Goal: Task Accomplishment & Management: Use online tool/utility

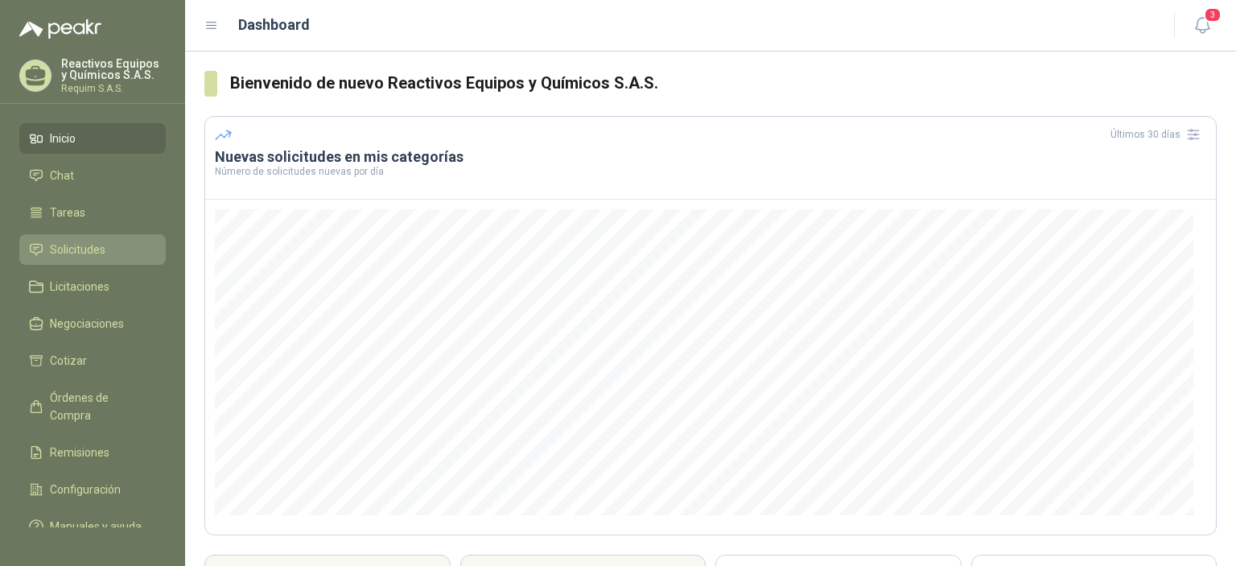
click at [75, 257] on span "Solicitudes" at bounding box center [78, 250] width 56 height 18
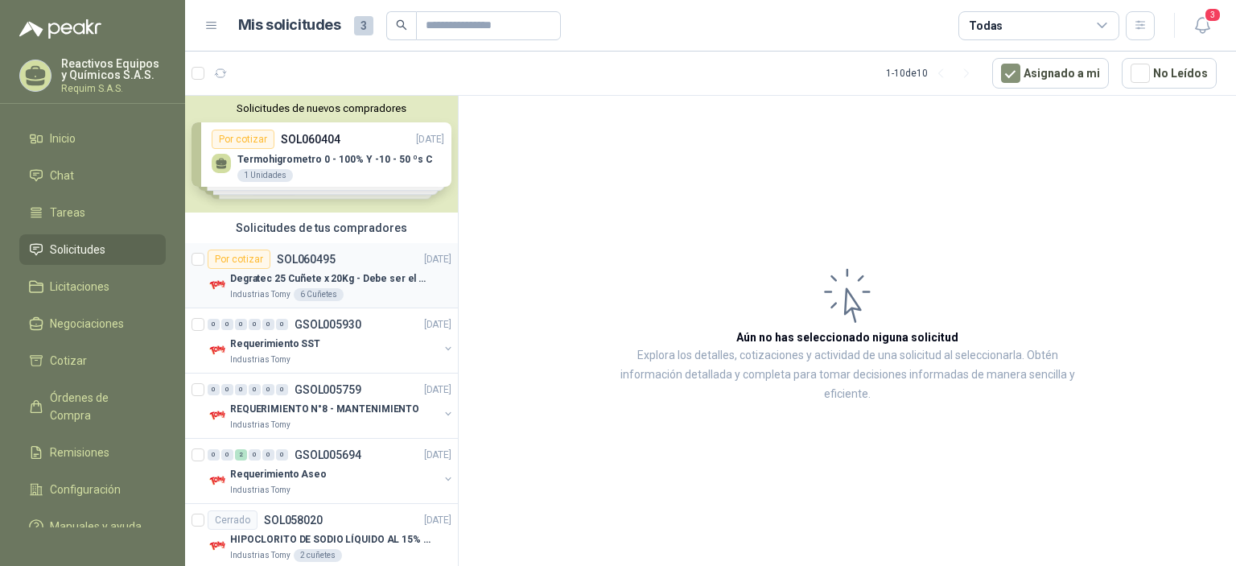
click at [343, 282] on p "Degratec 25 Cuñete x 20Kg - Debe ser el de Tecnas (por ahora homologado) - (Adj…" at bounding box center [330, 278] width 200 height 15
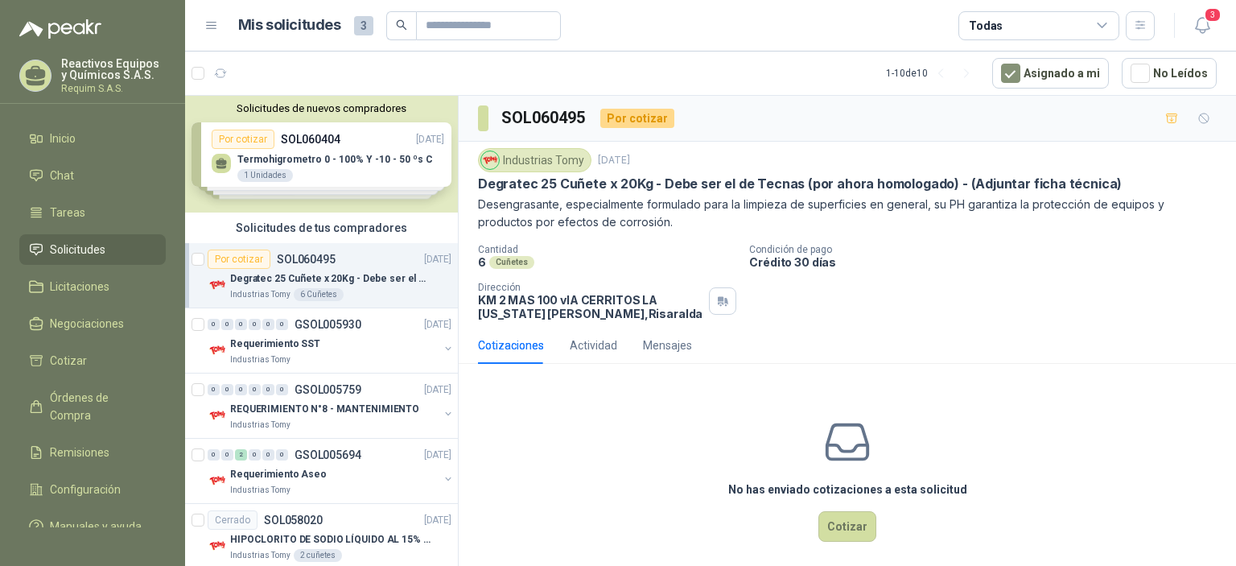
scroll to position [10, 0]
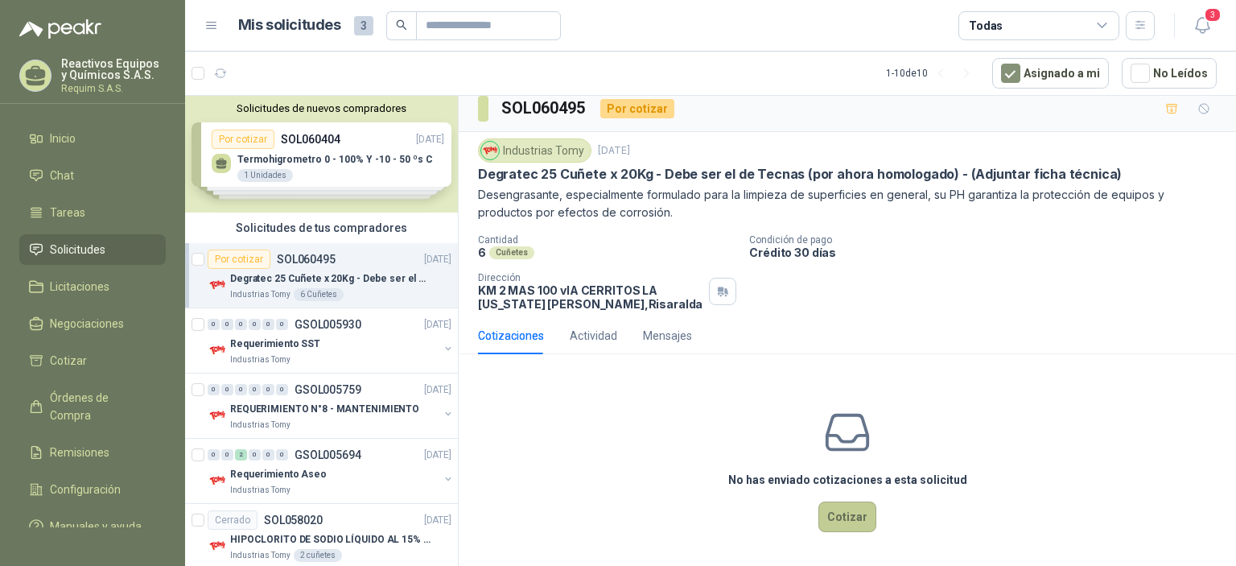
click at [855, 514] on button "Cotizar" at bounding box center [847, 516] width 58 height 31
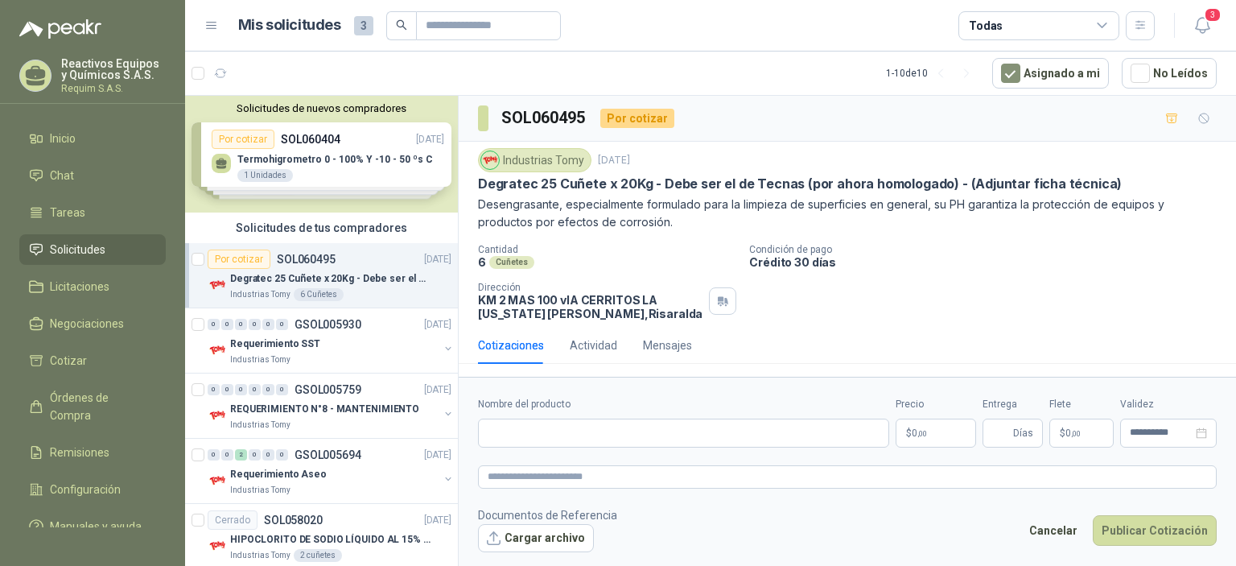
scroll to position [0, 0]
click at [554, 432] on input "Nombre del producto" at bounding box center [683, 432] width 411 height 29
type input "*"
type input "**********"
click at [945, 429] on p "$ 0 ,00" at bounding box center [936, 432] width 80 height 29
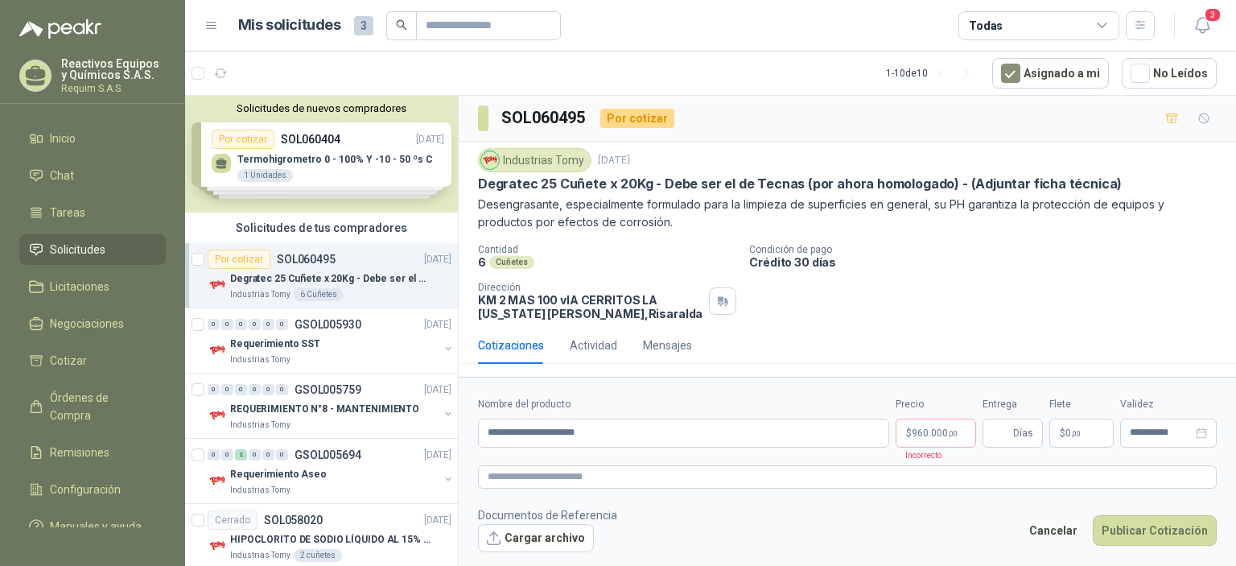
click at [735, 344] on div "Cotizaciones Actividad Mensajes" at bounding box center [847, 345] width 739 height 37
click at [924, 447] on div "Precio $ 960.000 ,00 Incorrecto" at bounding box center [936, 422] width 80 height 51
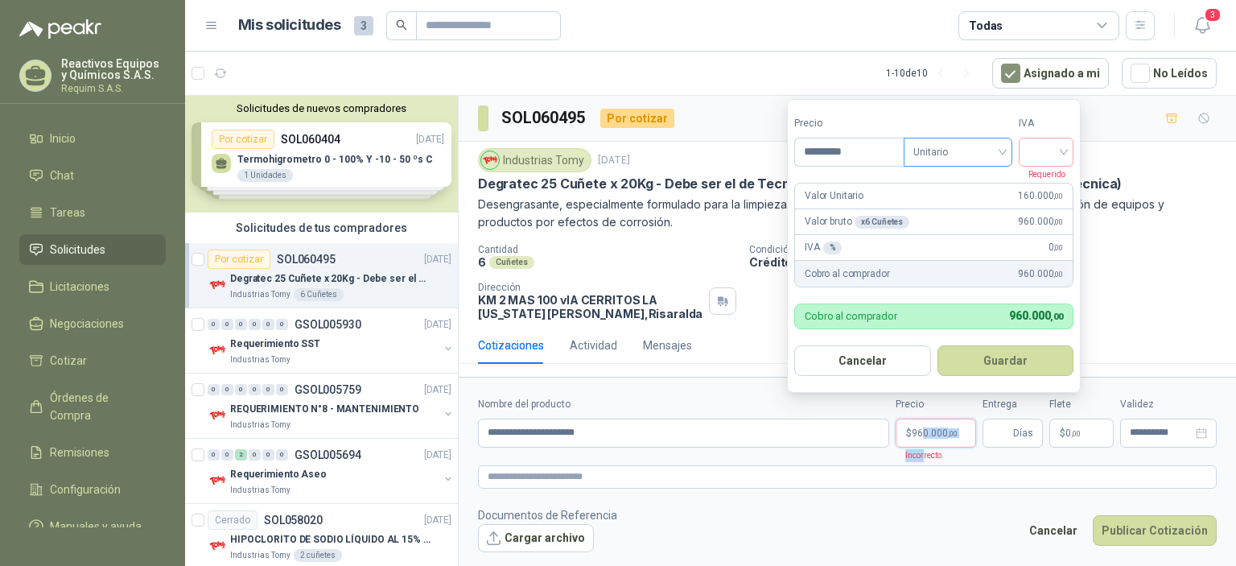
click at [965, 150] on span "Unitario" at bounding box center [957, 152] width 89 height 24
click at [966, 183] on div "Unitario" at bounding box center [961, 186] width 83 height 18
click at [1059, 157] on input "search" at bounding box center [1045, 150] width 35 height 24
click at [1052, 183] on div "19%" at bounding box center [1050, 186] width 30 height 18
click at [925, 436] on span "1.142.400 ,00" at bounding box center [939, 433] width 54 height 10
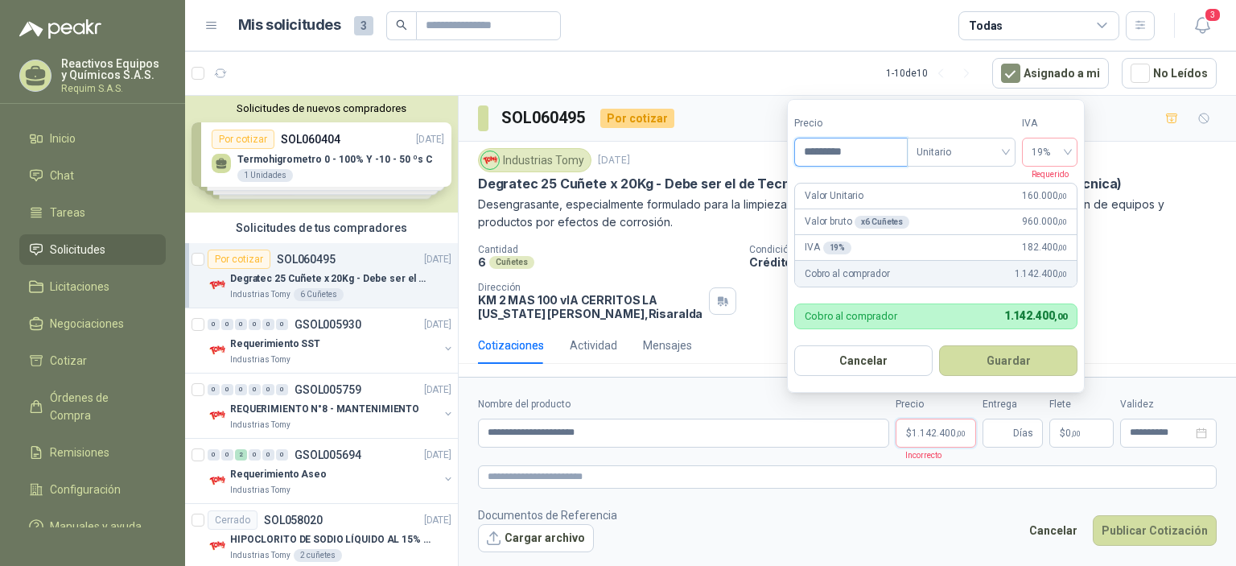
click at [860, 150] on input "*********" at bounding box center [851, 151] width 112 height 27
drag, startPoint x: 860, startPoint y: 150, endPoint x: 708, endPoint y: 112, distance: 156.7
click at [720, 121] on body "Reactivos Equipos y Químicos S.A.S. Requim S.A.S. Inicio Chat Tareas Solicitude…" at bounding box center [618, 283] width 1236 height 566
click at [1000, 356] on button "Guardar" at bounding box center [1008, 360] width 138 height 31
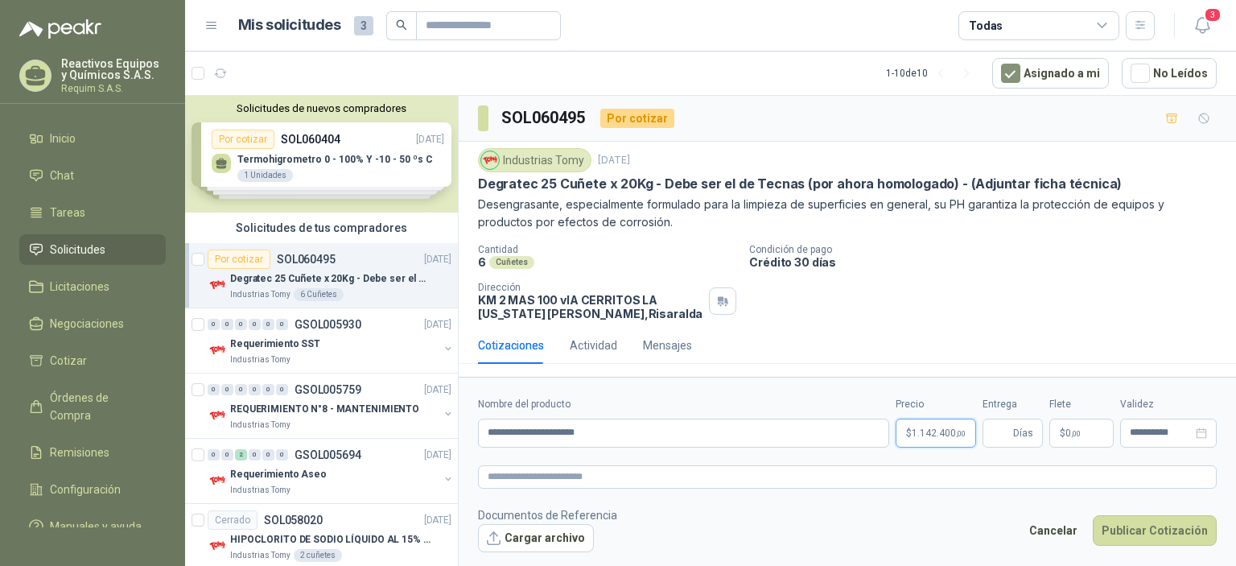
click at [923, 428] on span "1.142.400 ,00" at bounding box center [939, 433] width 54 height 10
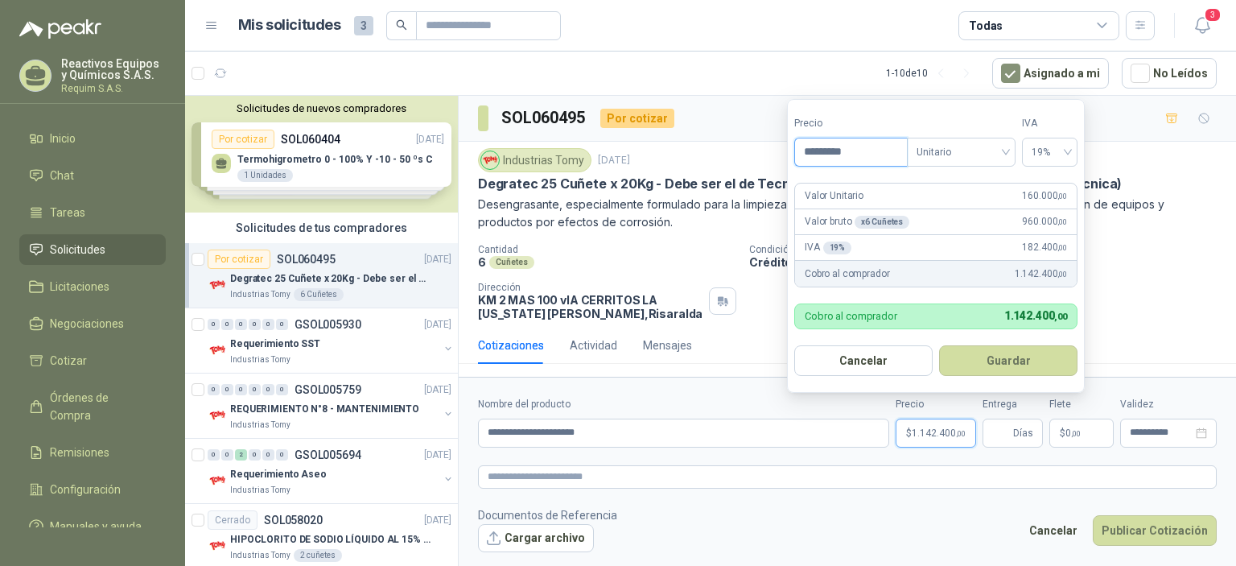
drag, startPoint x: 820, startPoint y: 153, endPoint x: 830, endPoint y: 154, distance: 10.5
click at [830, 154] on input "*********" at bounding box center [851, 151] width 112 height 27
type input "*********"
click at [952, 147] on span "Unitario" at bounding box center [960, 152] width 89 height 24
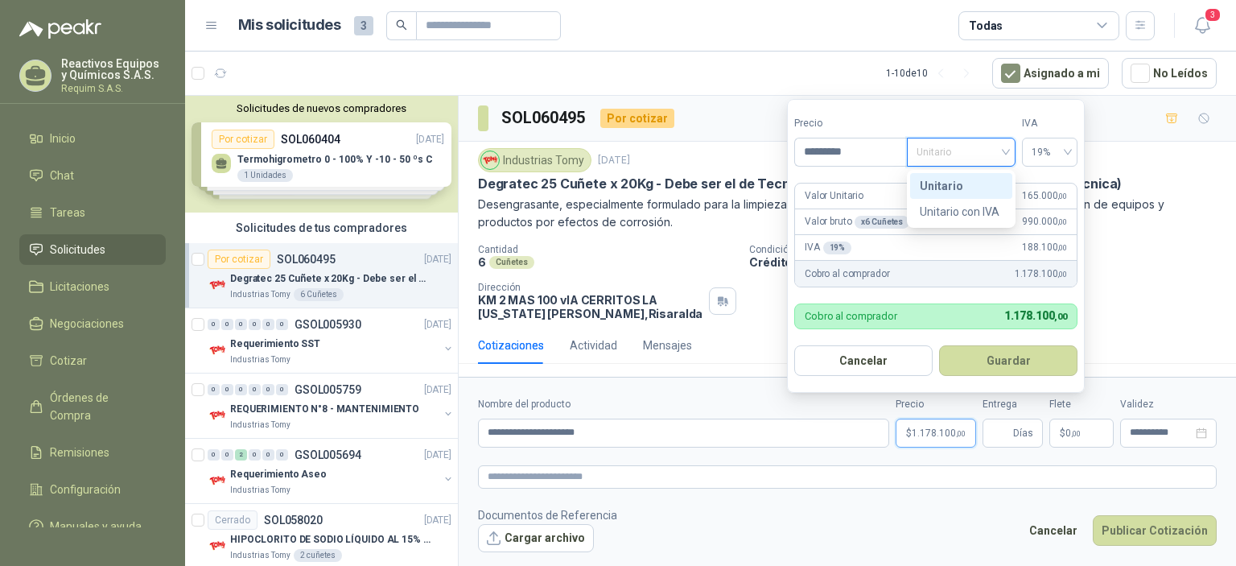
click at [945, 186] on div "Unitario" at bounding box center [961, 186] width 83 height 18
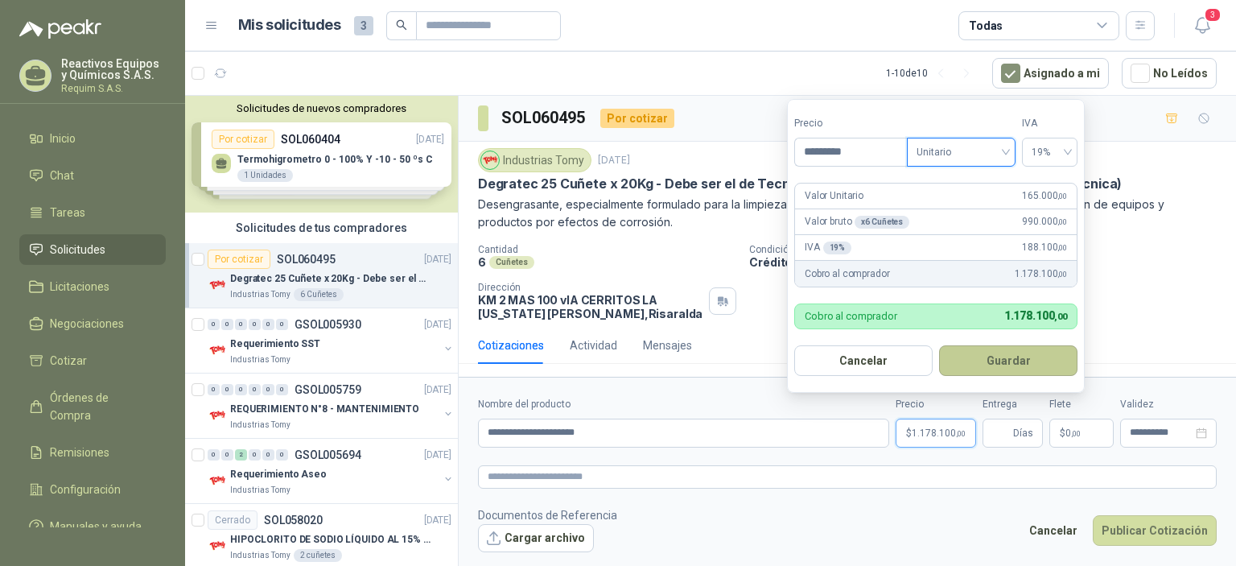
click at [1009, 360] on button "Guardar" at bounding box center [1008, 360] width 138 height 31
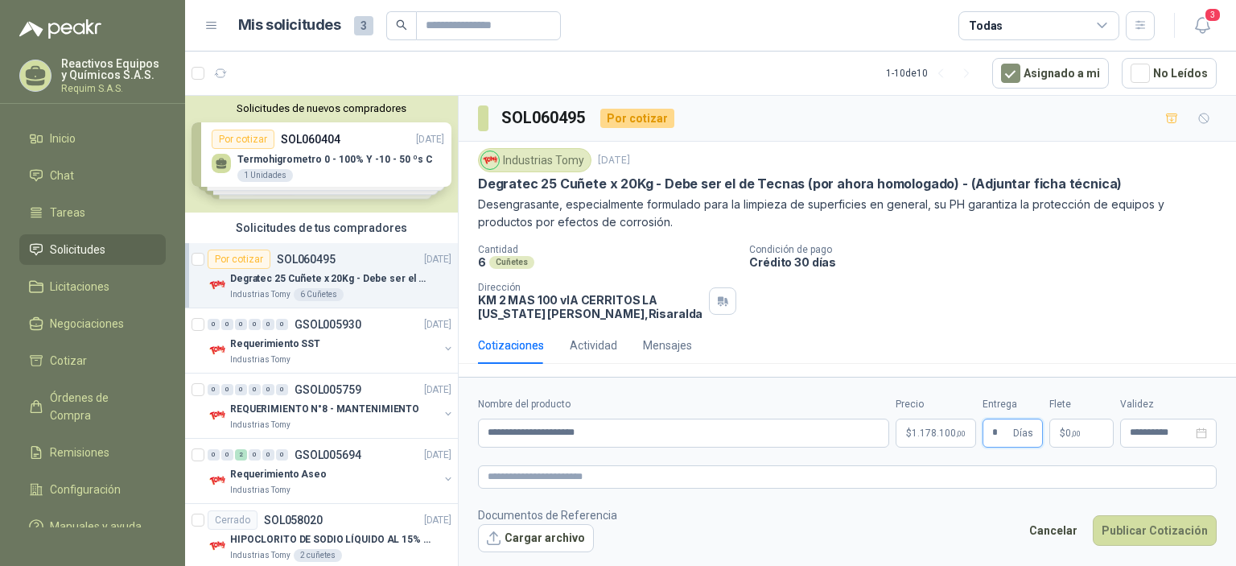
type input "*"
click at [1085, 437] on p "$ 0 ,00" at bounding box center [1081, 432] width 64 height 29
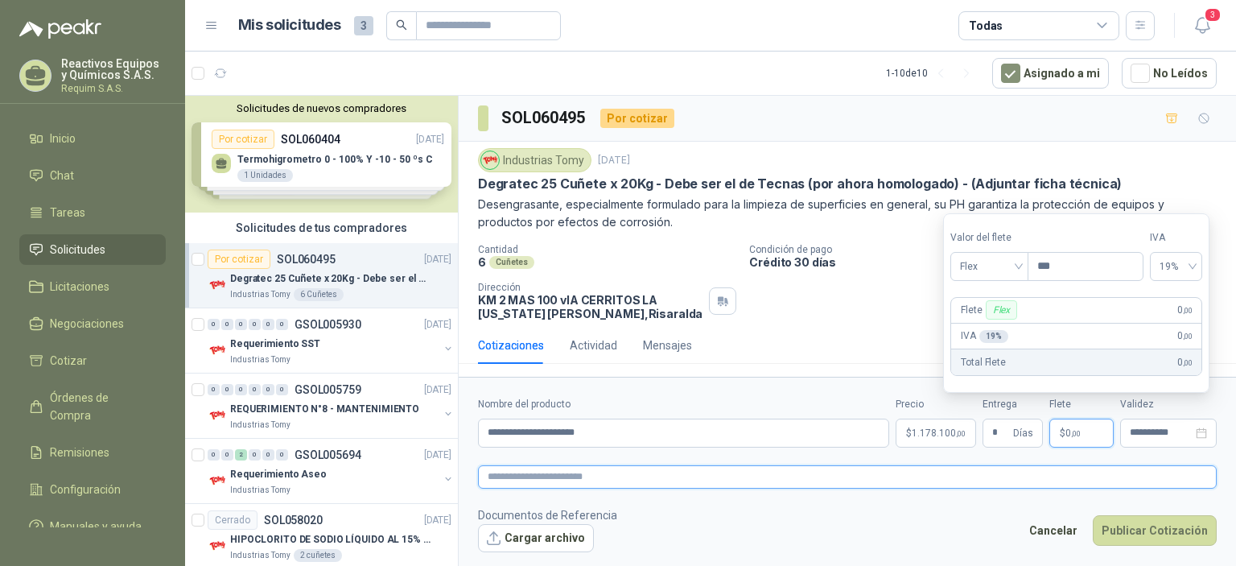
click at [1042, 468] on textarea at bounding box center [847, 476] width 739 height 23
click at [1065, 428] on span "0 ,00" at bounding box center [1072, 433] width 15 height 10
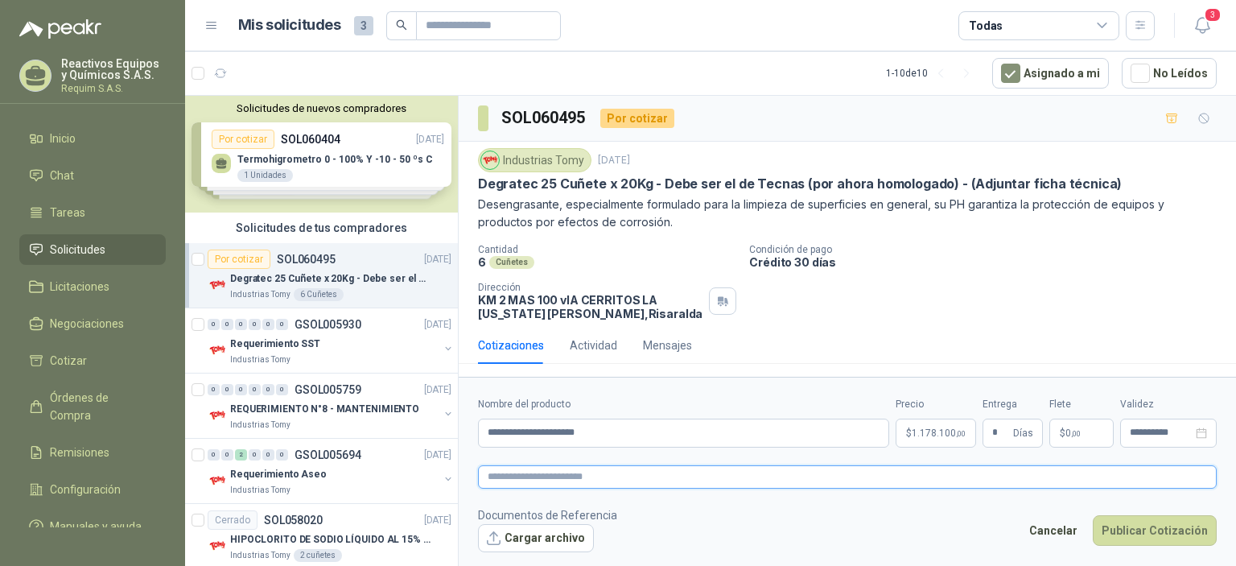
click at [1048, 466] on textarea at bounding box center [847, 476] width 739 height 23
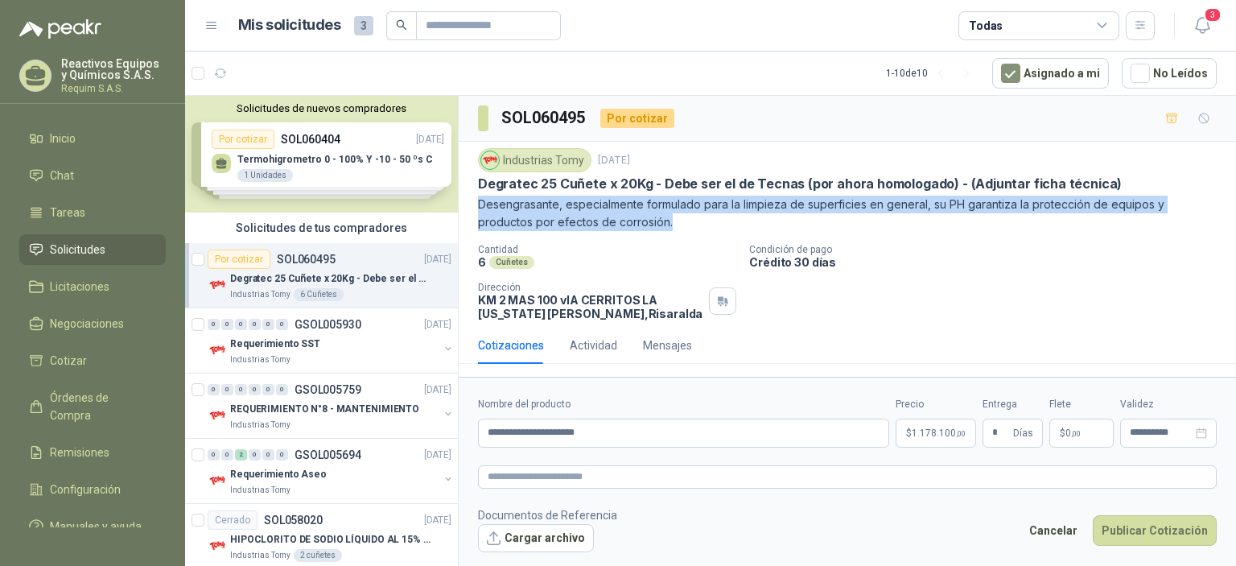
drag, startPoint x: 480, startPoint y: 199, endPoint x: 623, endPoint y: 224, distance: 145.4
click at [623, 224] on p "Desengrasante, especialmente formulado para la limpieza de superficies en gener…" at bounding box center [847, 213] width 739 height 35
copy p "Desengrasante, especialmente formulado para la limpieza de superficies en gener…"
click at [556, 470] on textarea at bounding box center [847, 476] width 739 height 23
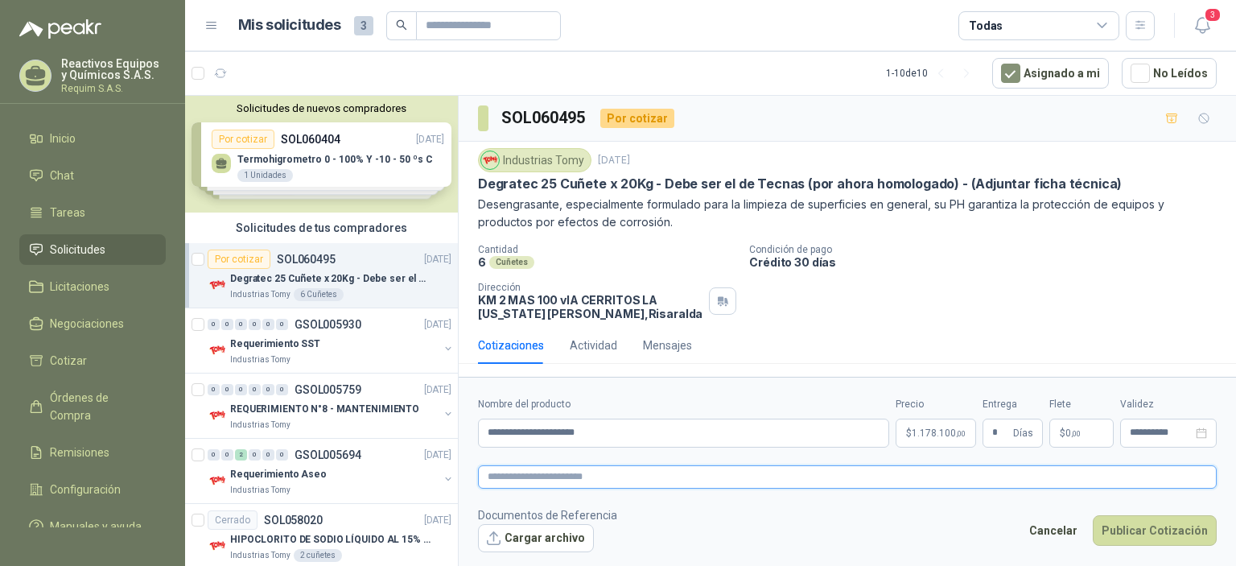
paste textarea "**********"
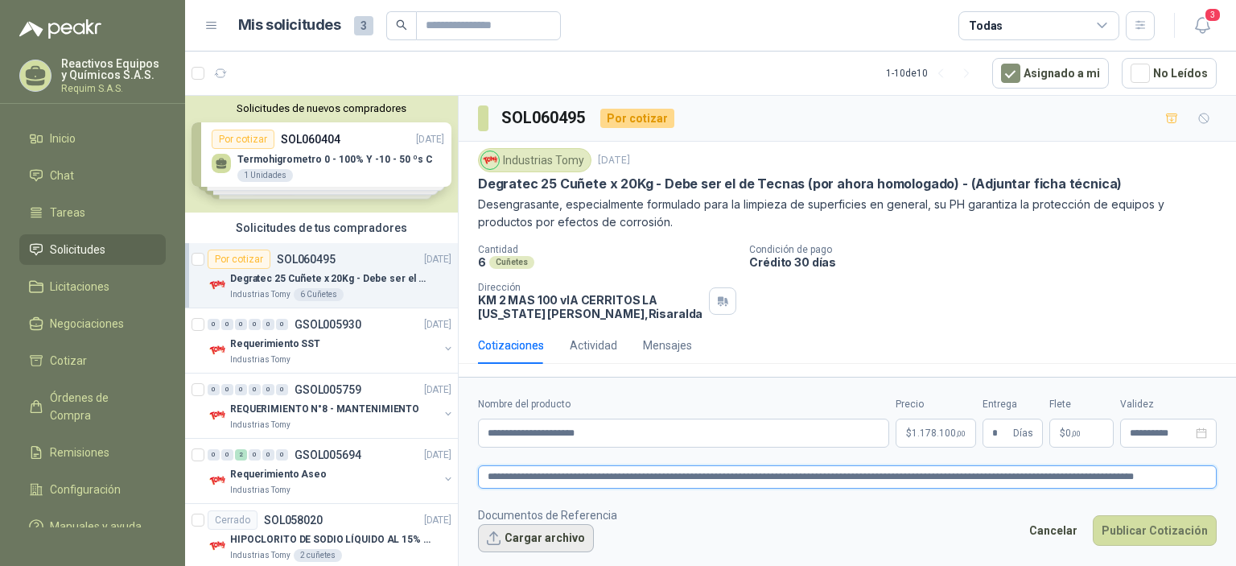
type textarea "**********"
click at [502, 534] on button "Cargar archivo" at bounding box center [536, 538] width 116 height 29
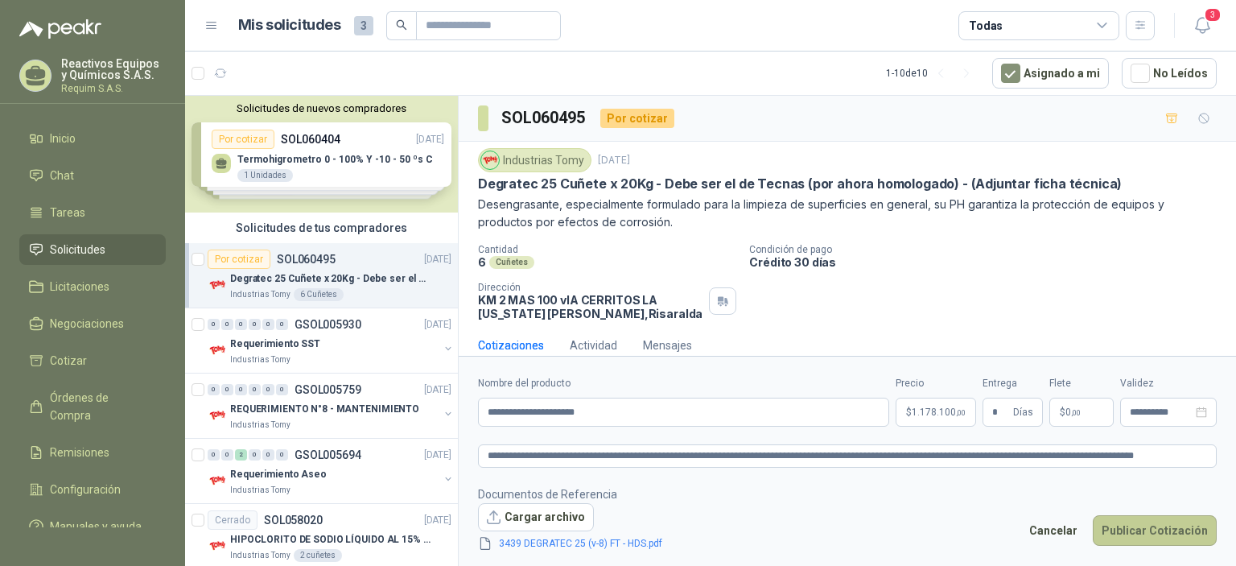
click at [1129, 527] on button "Publicar Cotización" at bounding box center [1155, 530] width 124 height 31
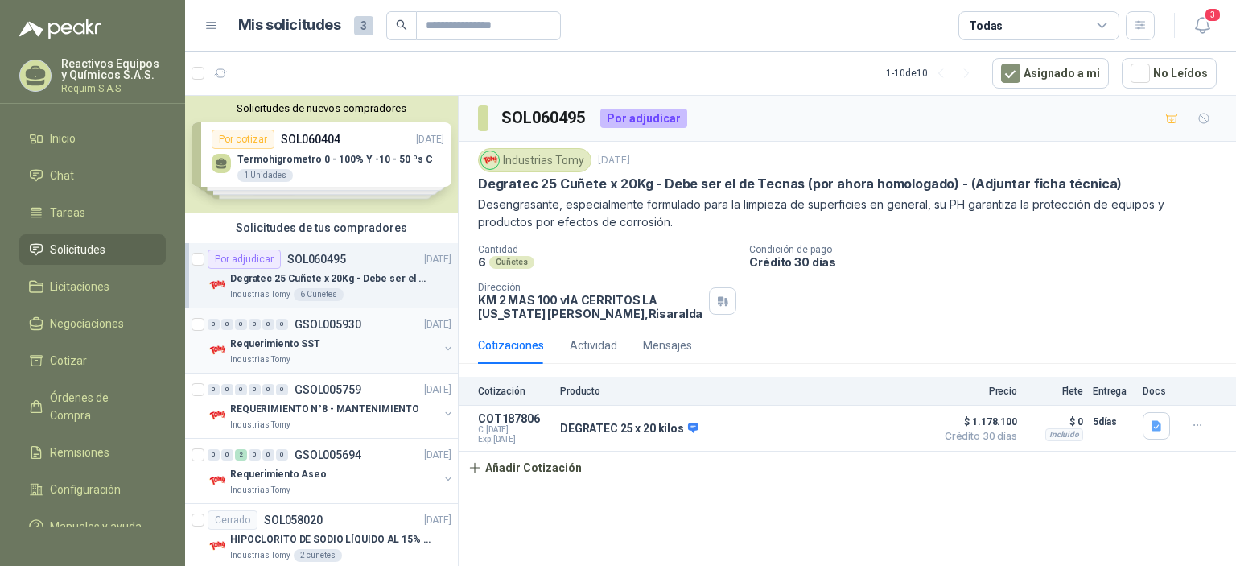
click at [298, 338] on p "Requerimiento SST" at bounding box center [275, 343] width 90 height 15
